Goal: Task Accomplishment & Management: Manage account settings

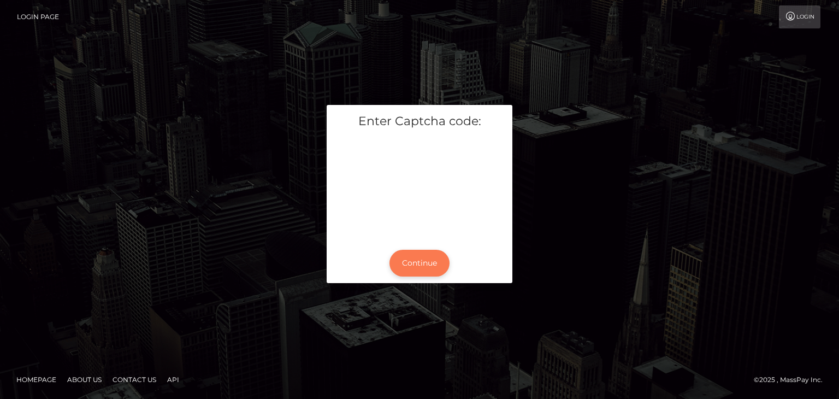
click at [416, 265] on button "Continue" at bounding box center [419, 263] width 60 height 27
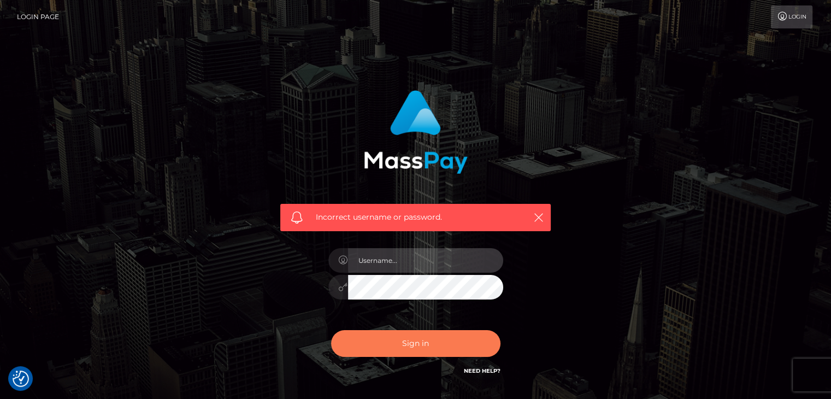
type input "[PERSON_NAME].megabonanza"
click at [417, 339] on button "Sign in" at bounding box center [415, 343] width 169 height 27
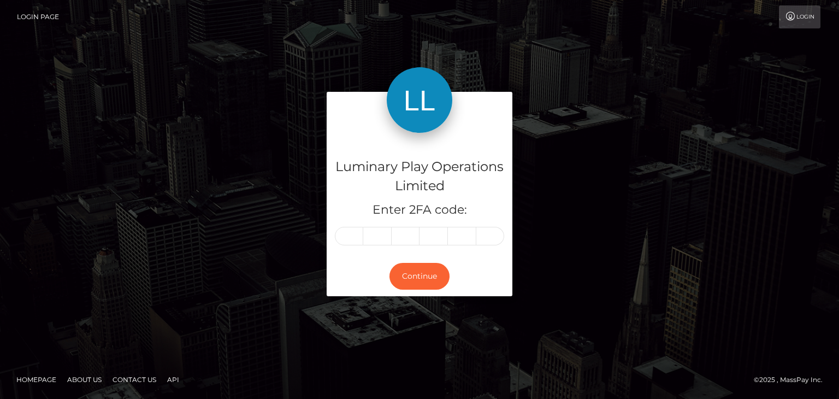
click at [348, 239] on input "text" at bounding box center [349, 236] width 28 height 19
type input "7"
type input "1"
type input "7"
type input "8"
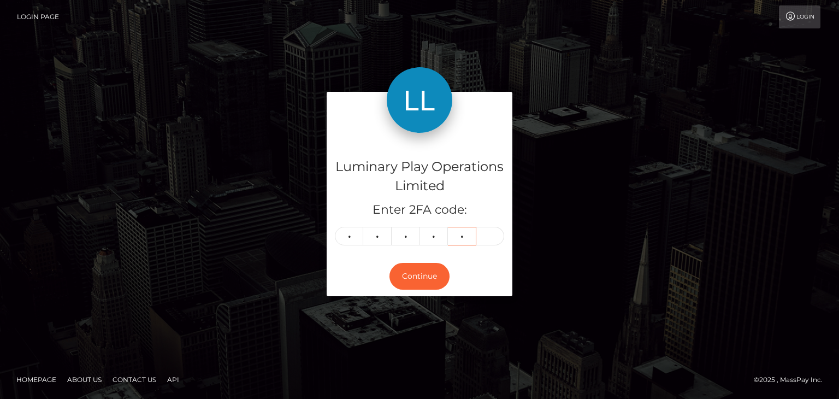
type input "4"
type input "1"
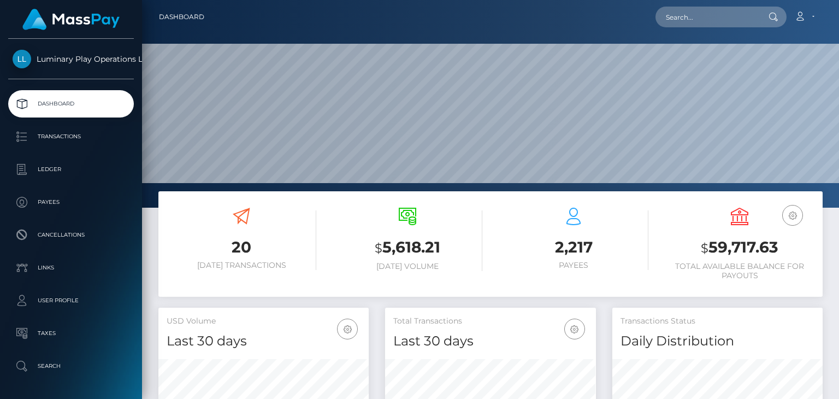
scroll to position [193, 210]
click at [743, 246] on h3 "$ 59,717.63" at bounding box center [740, 247] width 150 height 22
click at [768, 247] on h3 "$ 59,717.63" at bounding box center [740, 247] width 150 height 22
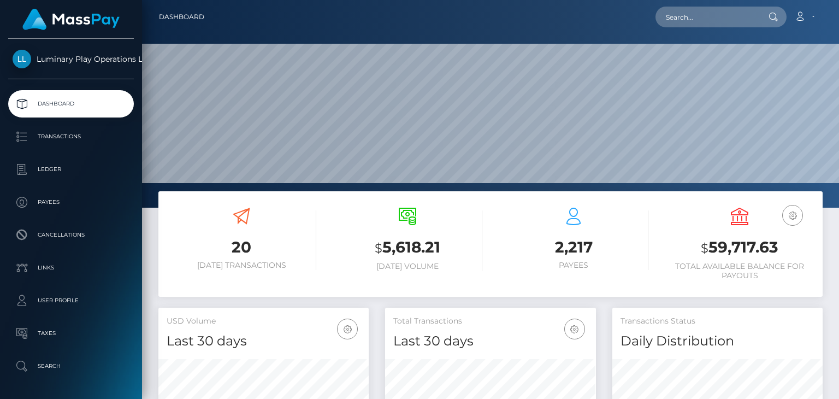
click at [729, 251] on h3 "$ 59,717.63" at bounding box center [740, 247] width 150 height 22
copy h3 "59,717.63"
